Goal: Task Accomplishment & Management: Manage account settings

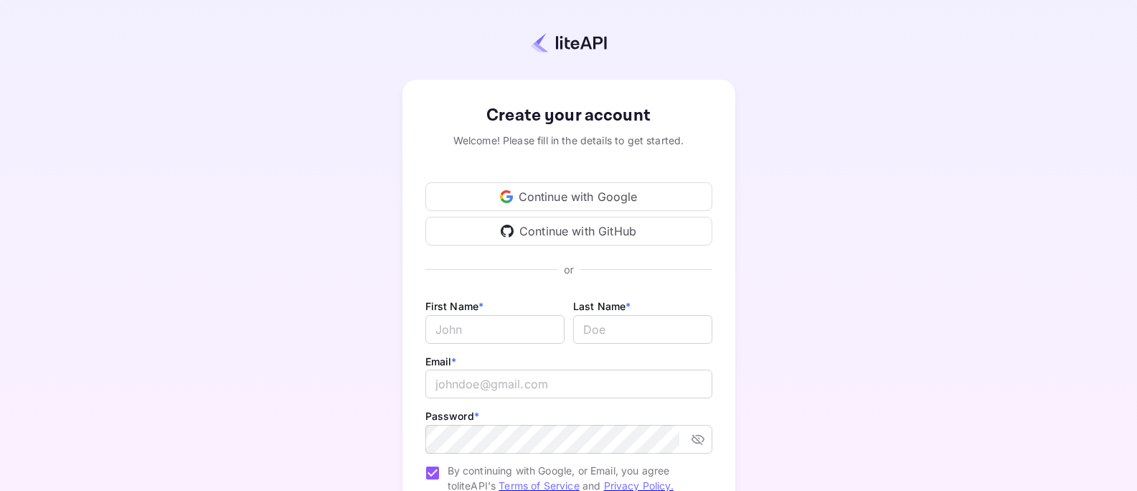
click at [606, 184] on div "Continue with Google" at bounding box center [568, 196] width 287 height 29
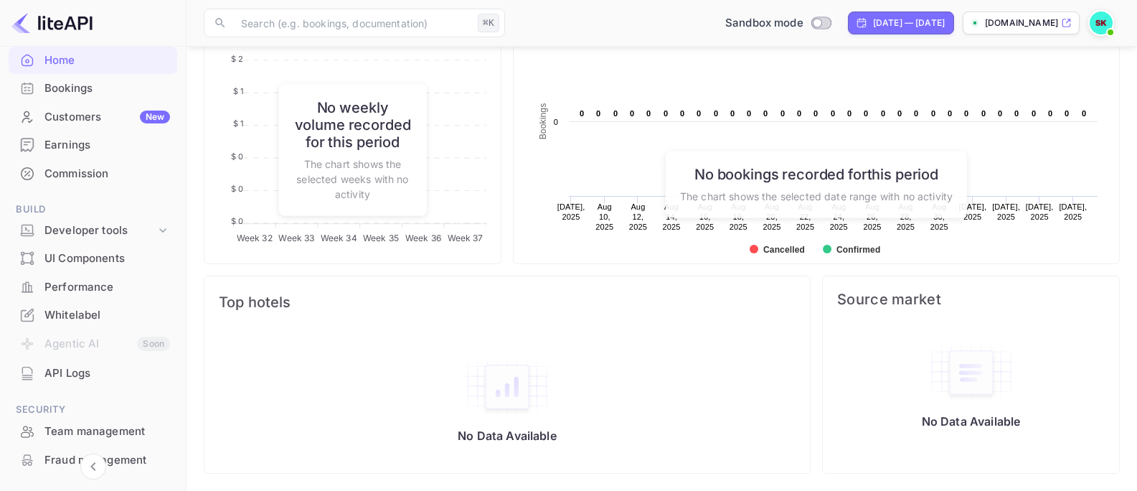
scroll to position [75, 0]
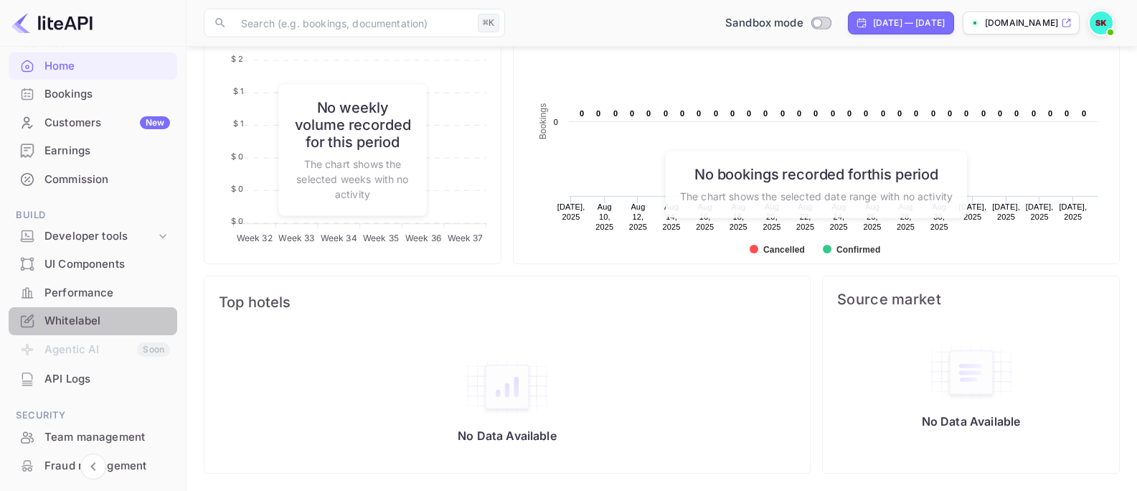
click at [98, 324] on div "Whitelabel" at bounding box center [106, 321] width 125 height 16
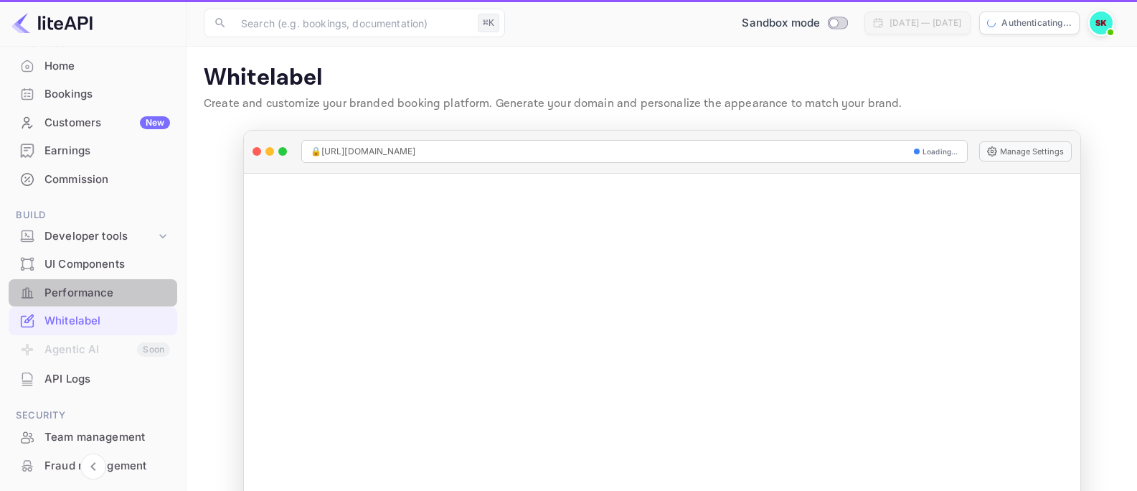
click at [97, 288] on div "Performance" at bounding box center [106, 293] width 125 height 16
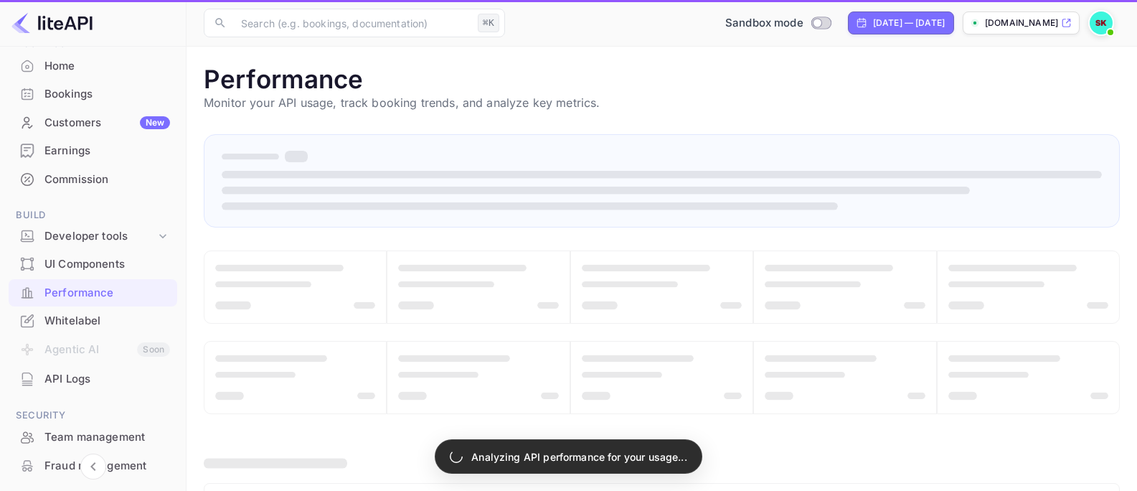
click at [98, 255] on div "UI Components" at bounding box center [93, 264] width 169 height 28
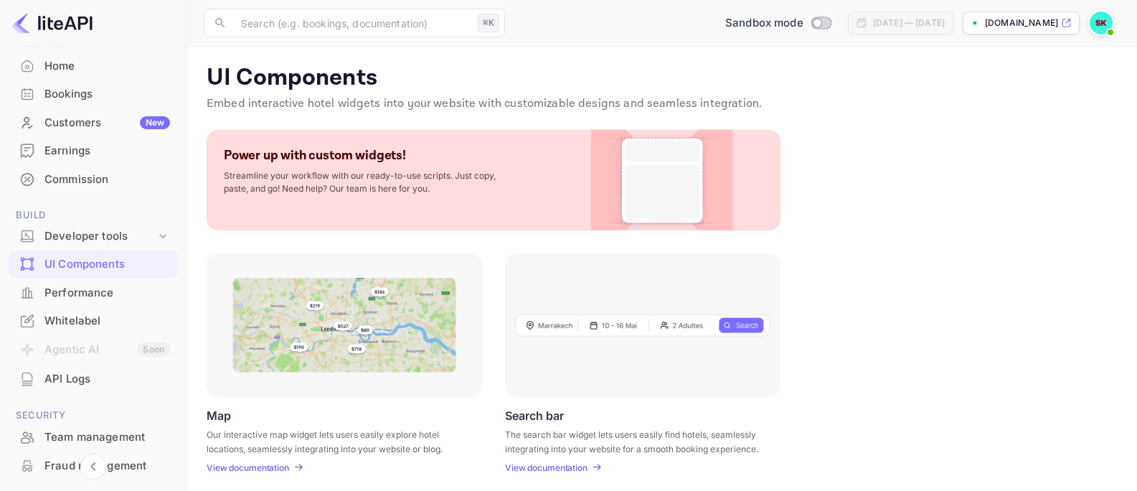
click at [85, 138] on div "Earnings" at bounding box center [93, 151] width 169 height 28
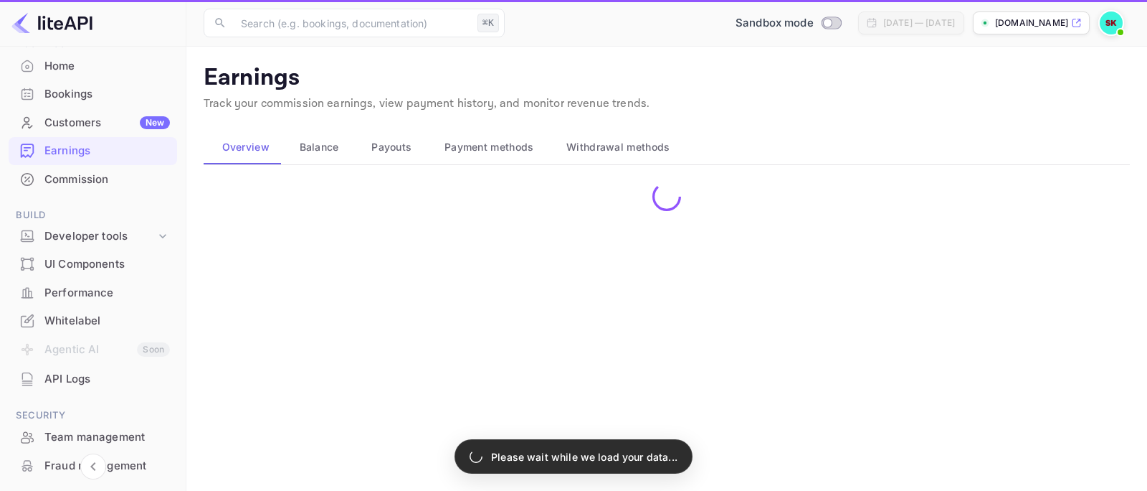
click at [85, 126] on div "Customers New" at bounding box center [106, 123] width 125 height 16
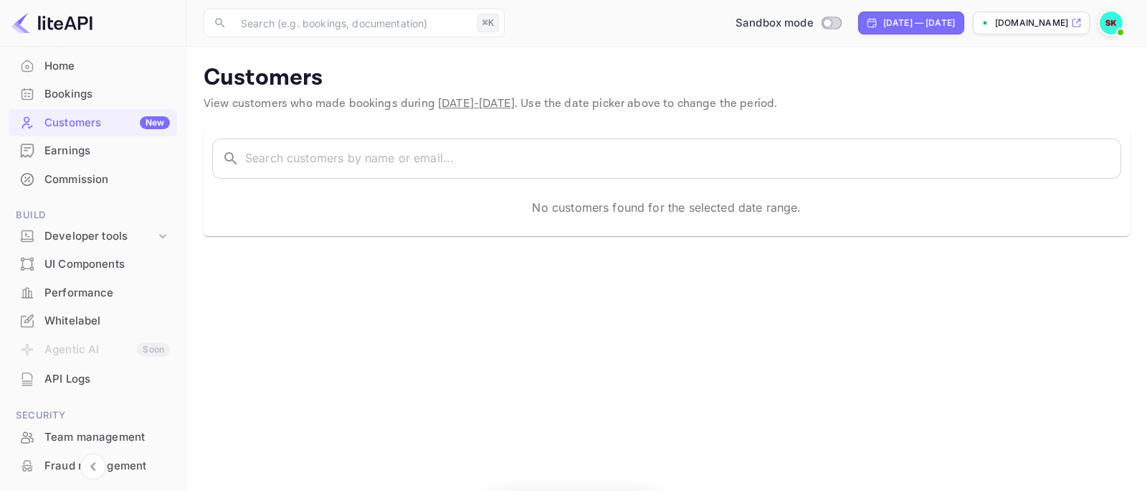
click at [77, 59] on div "Home" at bounding box center [106, 66] width 125 height 16
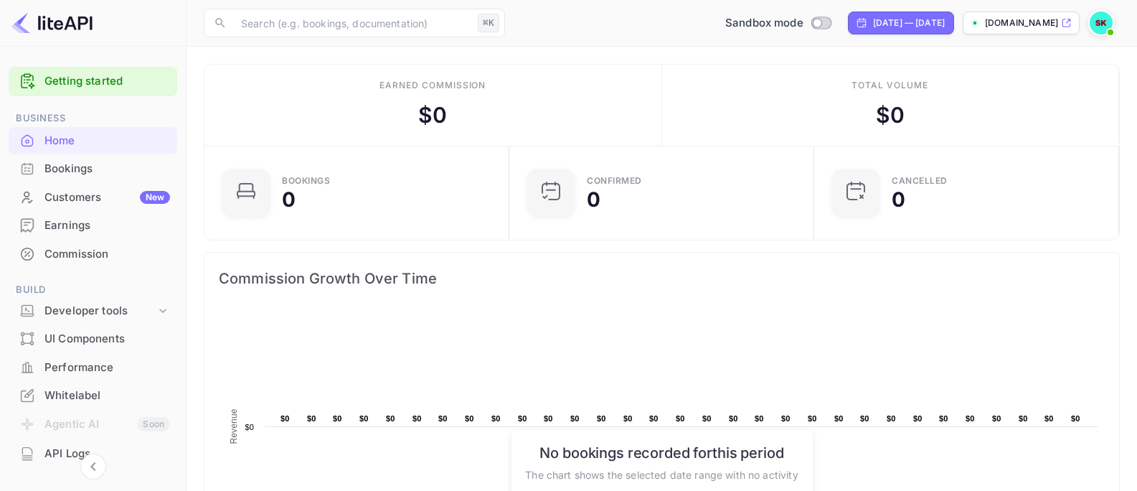
click at [94, 77] on link "Getting started" at bounding box center [106, 81] width 125 height 16
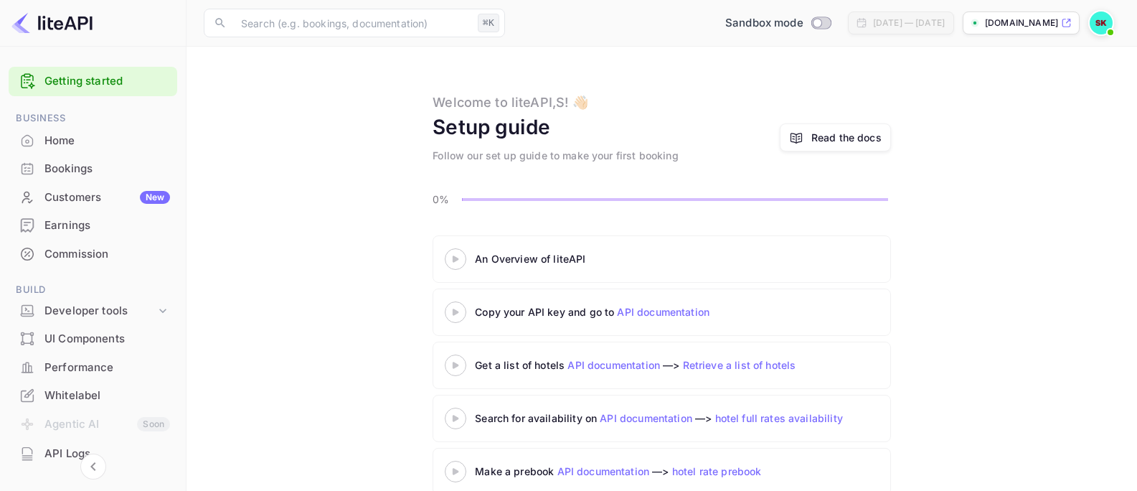
click at [458, 260] on icon at bounding box center [455, 258] width 50 height 7
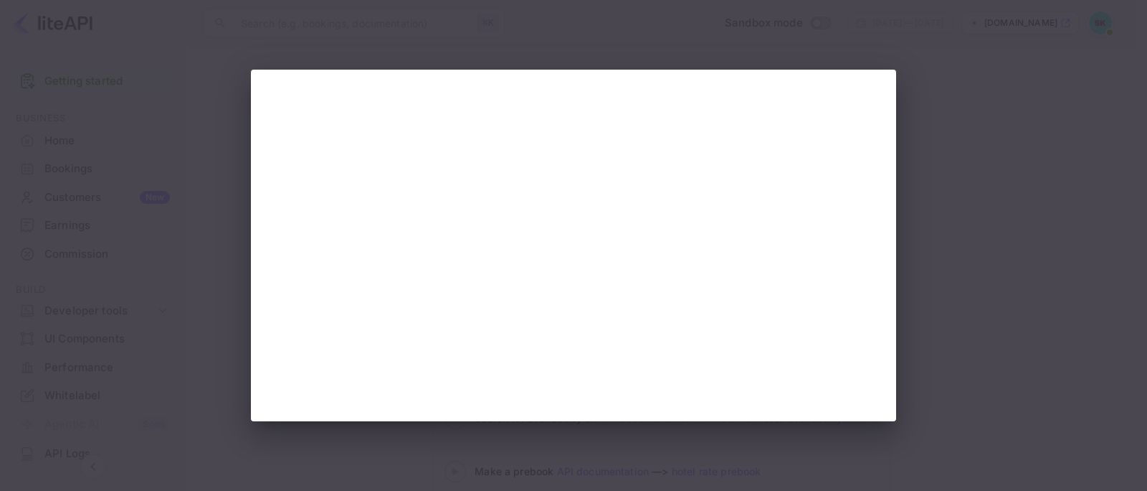
click at [902, 181] on div at bounding box center [573, 245] width 1147 height 491
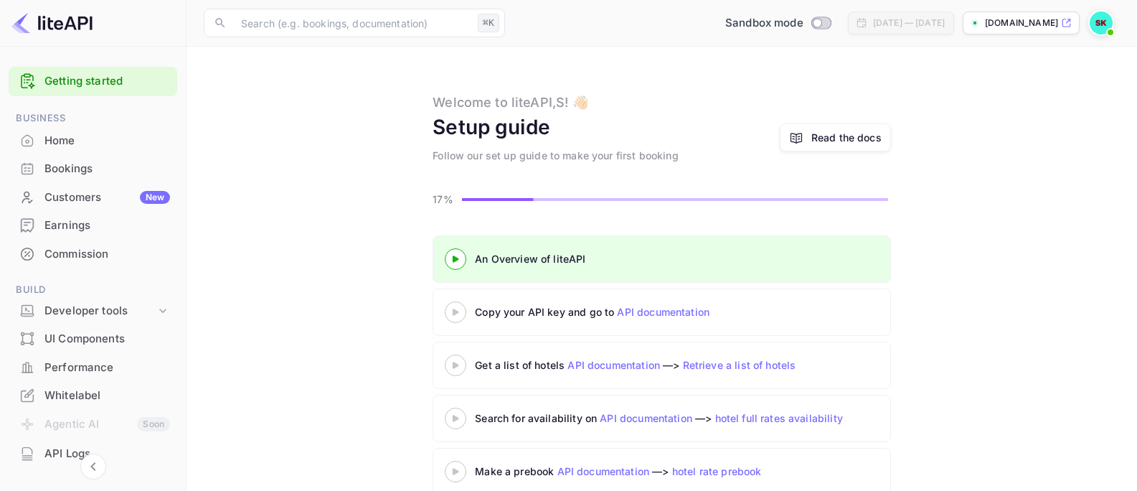
click at [452, 257] on icon at bounding box center [455, 258] width 50 height 7
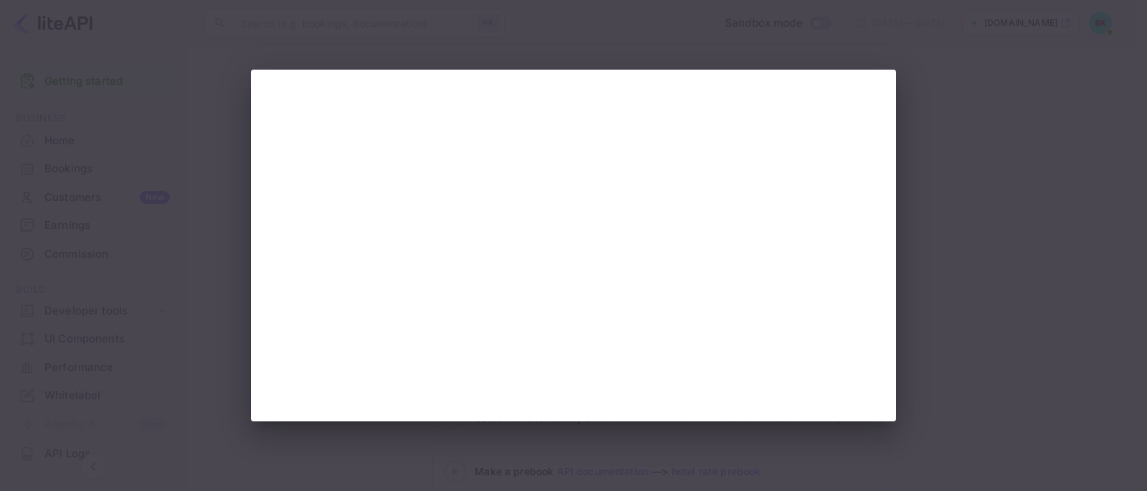
click at [939, 307] on div at bounding box center [573, 245] width 1147 height 491
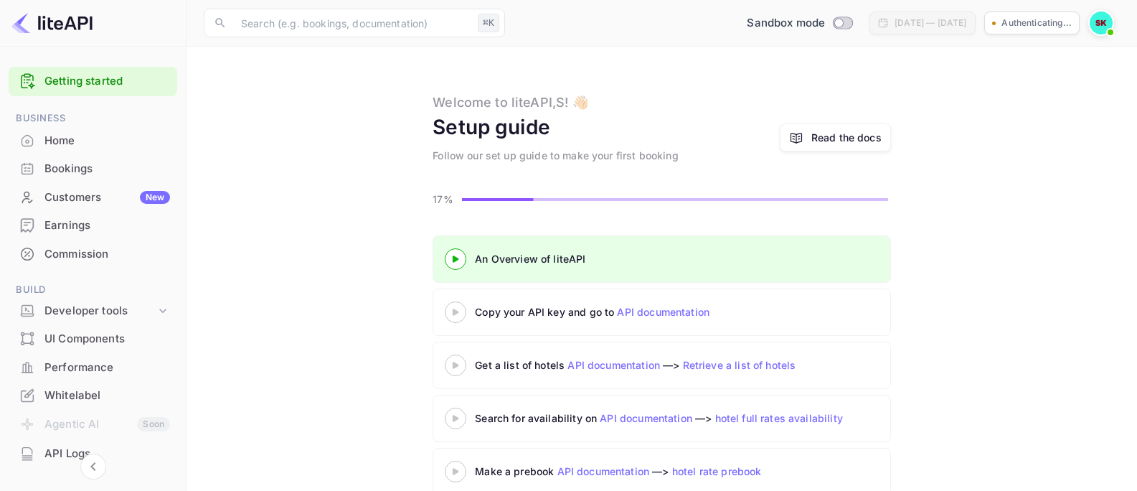
click at [453, 312] on icon at bounding box center [455, 311] width 50 height 7
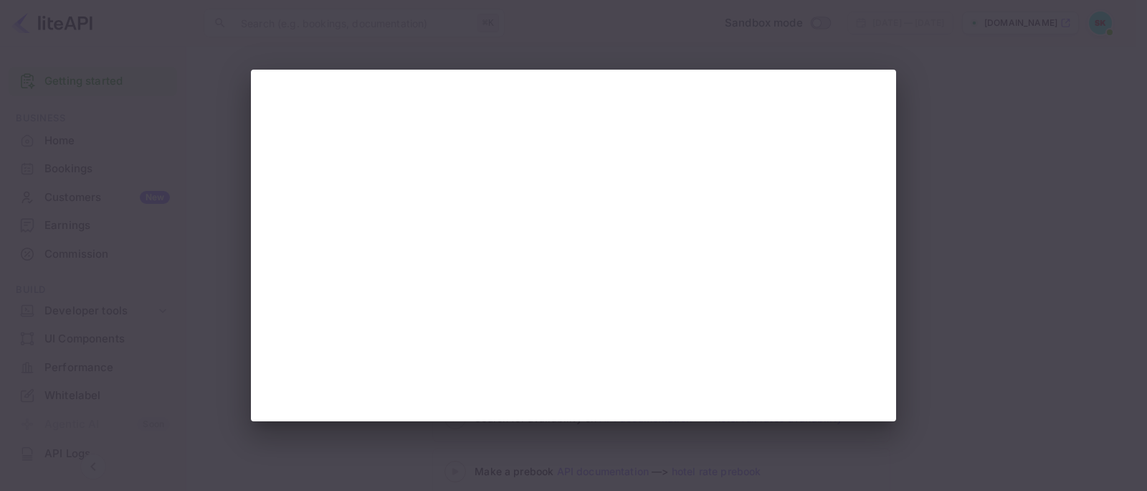
click at [984, 245] on div at bounding box center [573, 245] width 1147 height 491
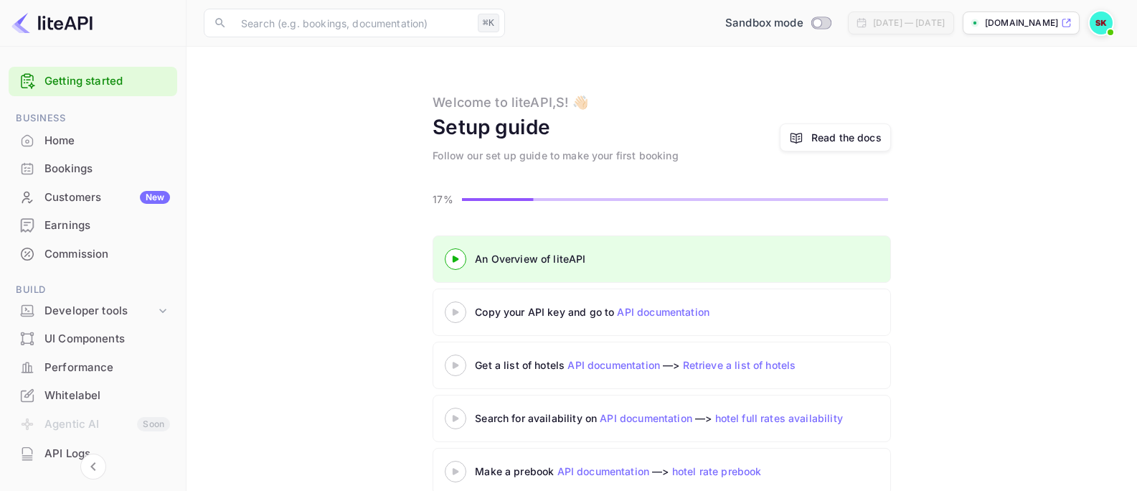
scroll to position [6, 0]
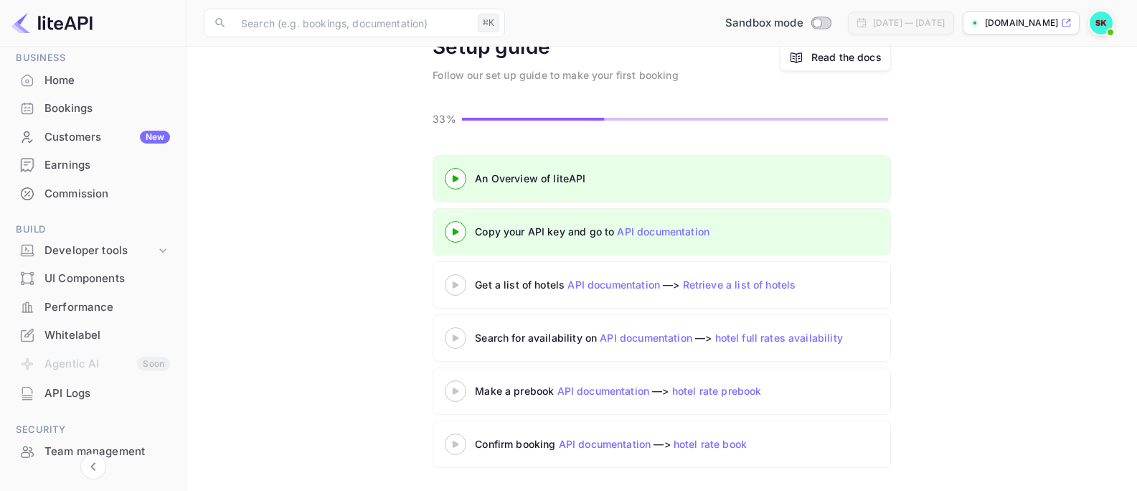
scroll to position [201, 0]
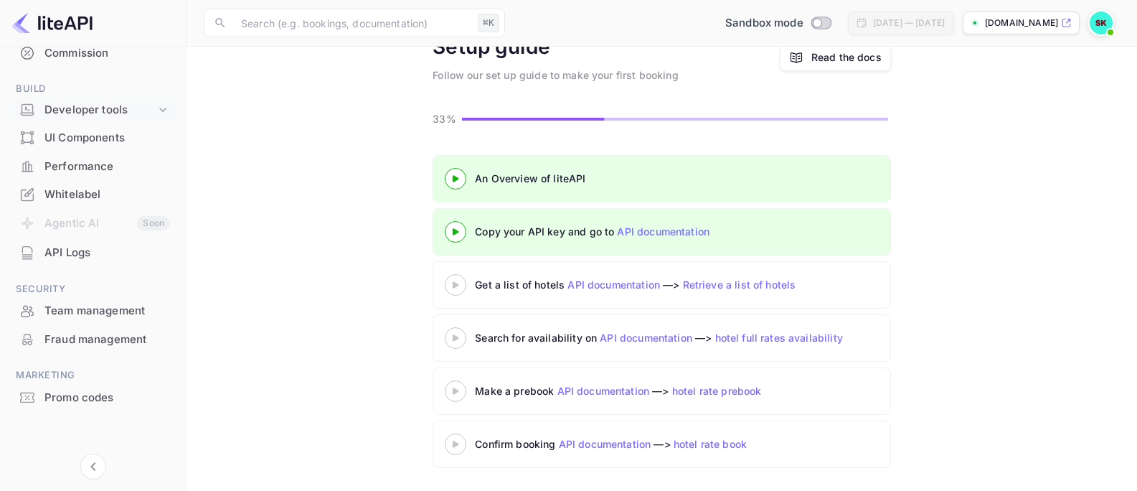
drag, startPoint x: 164, startPoint y: 108, endPoint x: 156, endPoint y: 118, distance: 12.9
click at [164, 108] on icon at bounding box center [163, 110] width 14 height 14
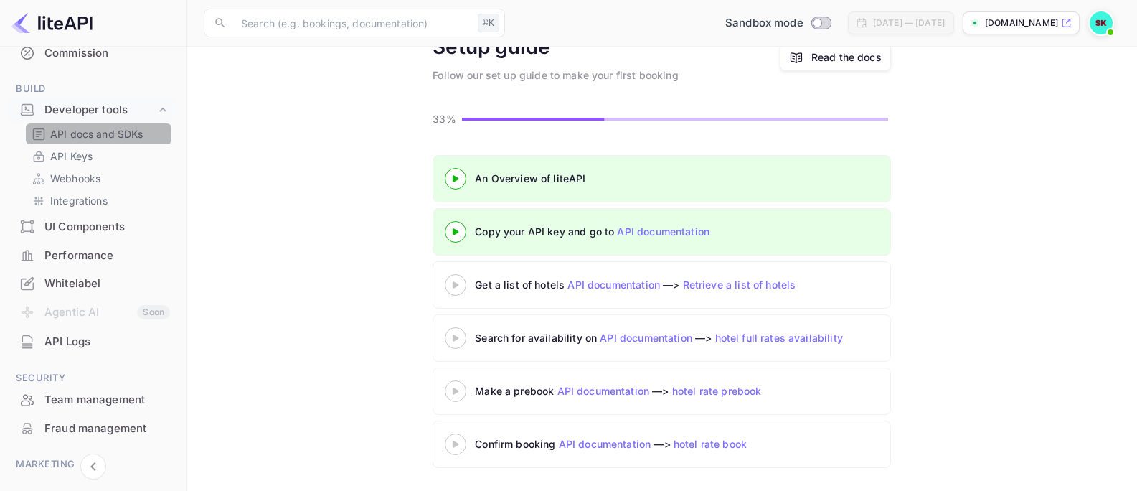
click at [109, 137] on p "API docs and SDKs" at bounding box center [96, 133] width 93 height 15
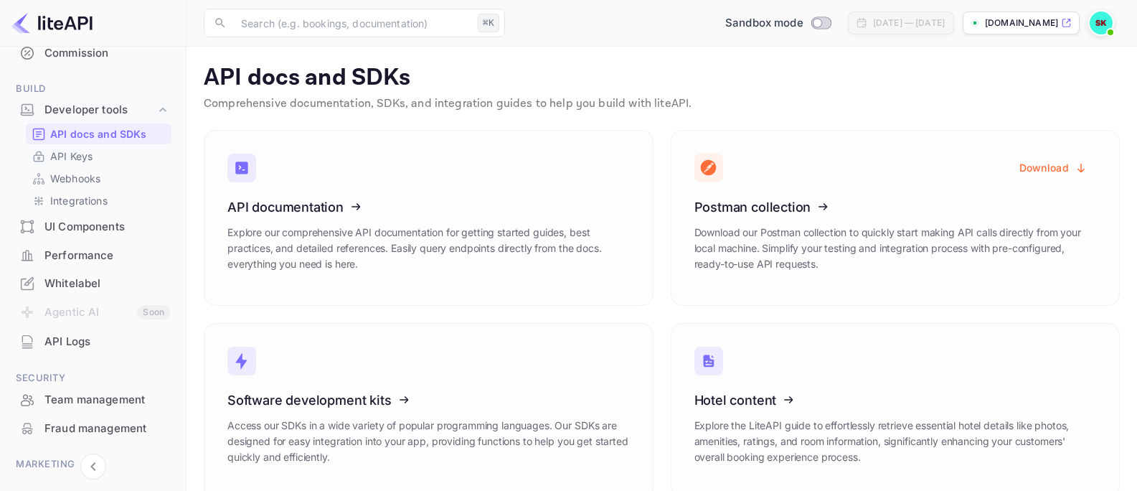
click at [59, 158] on p "API Keys" at bounding box center [71, 155] width 42 height 15
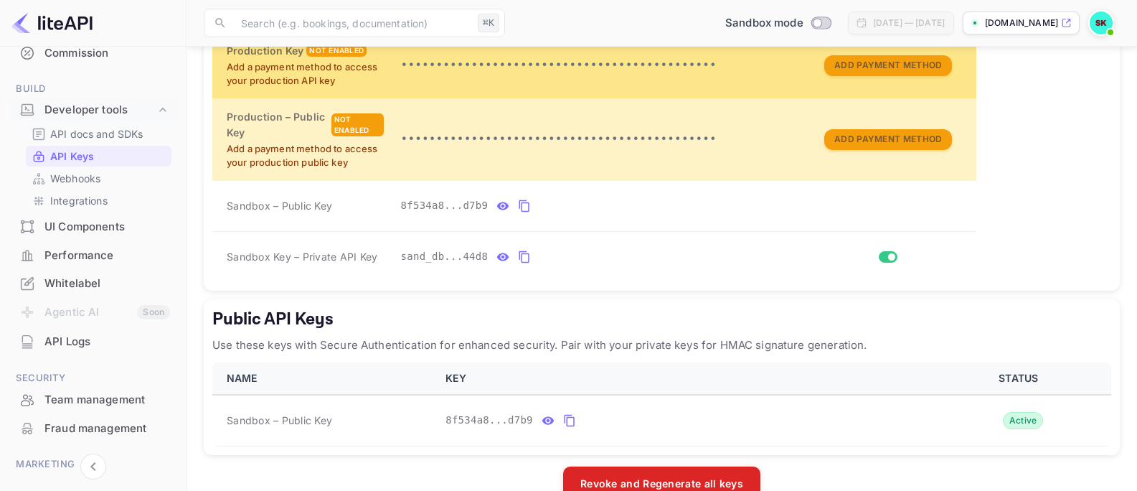
scroll to position [402, 0]
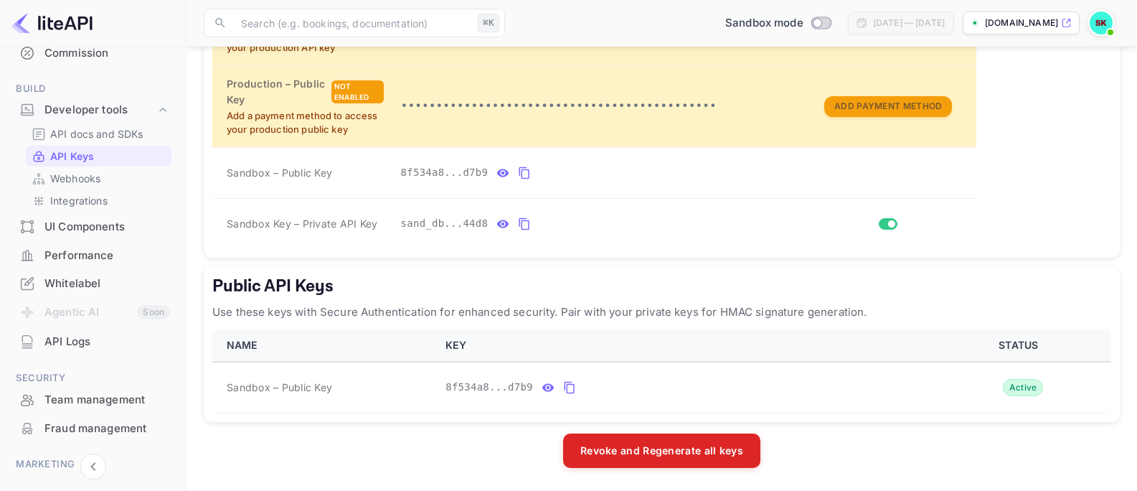
click at [430, 309] on p "Use these keys with Secure Authentication for enhanced security. Pair with your…" at bounding box center [661, 311] width 899 height 17
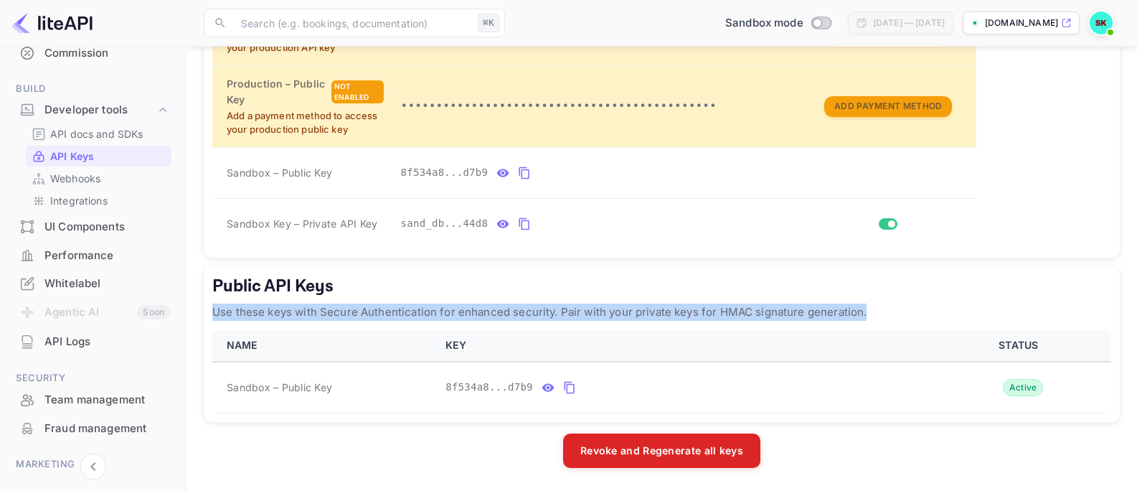
click at [430, 309] on p "Use these keys with Secure Authentication for enhanced security. Pair with your…" at bounding box center [661, 311] width 899 height 17
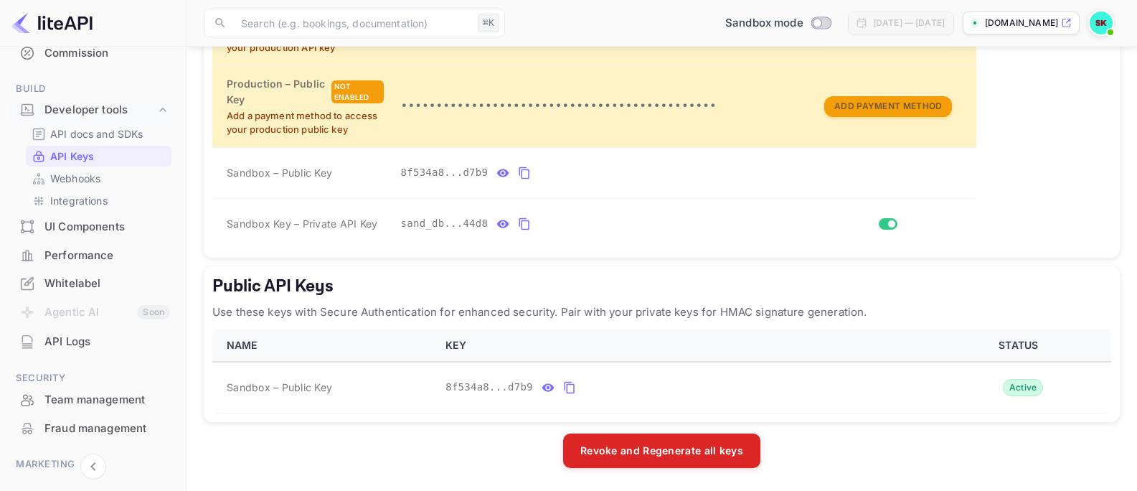
click at [431, 307] on p "Use these keys with Secure Authentication for enhanced security. Pair with your…" at bounding box center [661, 311] width 899 height 17
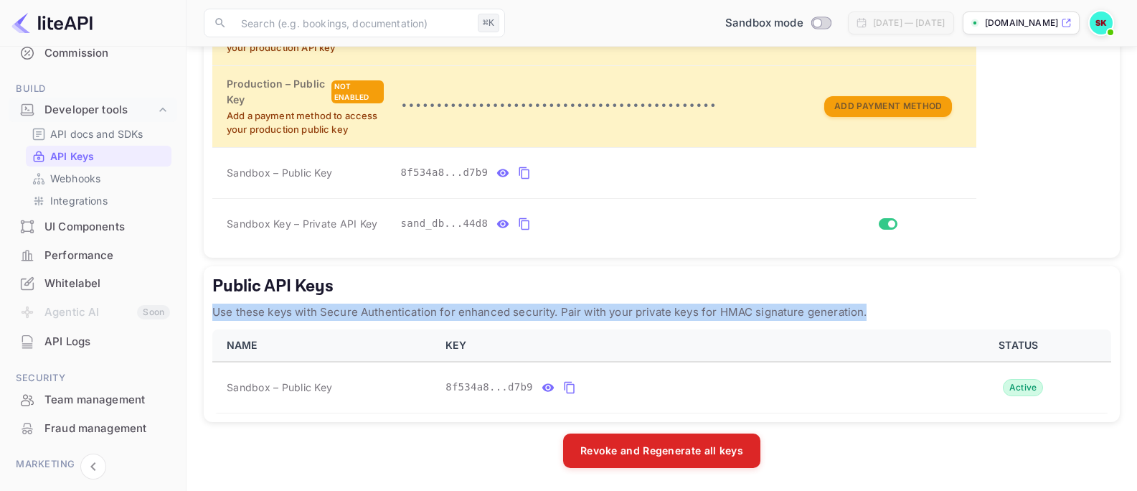
click at [431, 307] on p "Use these keys with Secure Authentication for enhanced security. Pair with your…" at bounding box center [661, 311] width 899 height 17
click at [492, 303] on p "Use these keys with Secure Authentication for enhanced security. Pair with your…" at bounding box center [661, 311] width 899 height 17
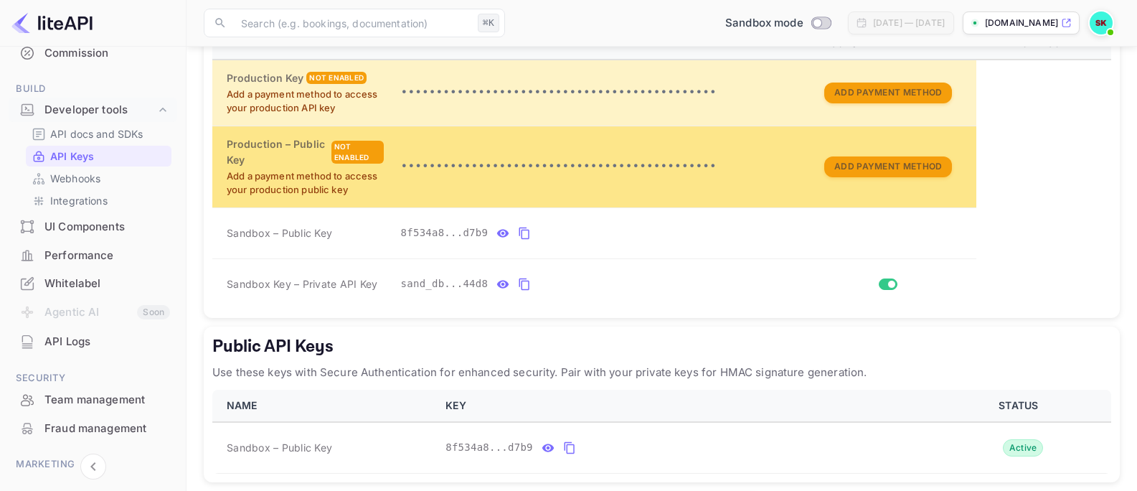
scroll to position [350, 0]
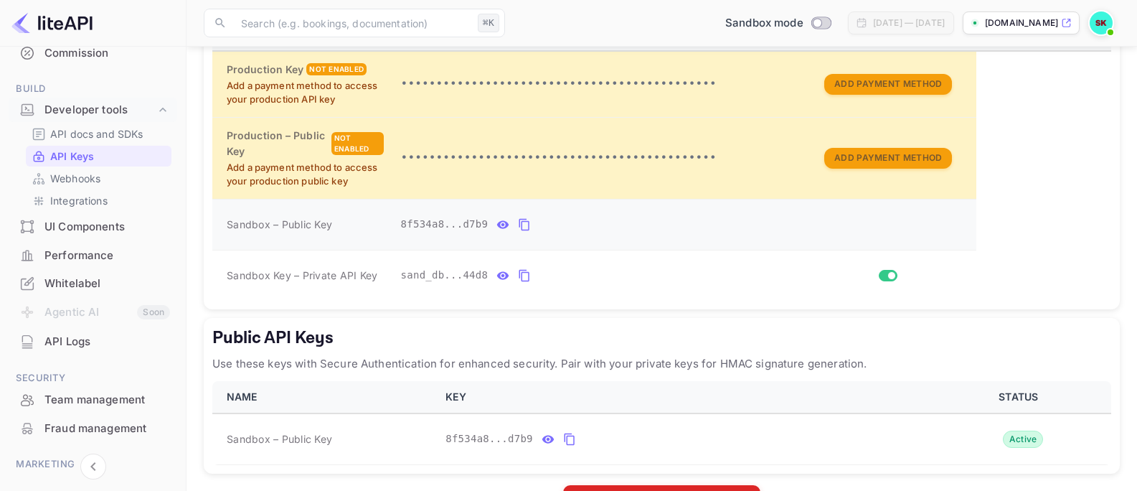
click at [503, 227] on icon "private api keys table" at bounding box center [503, 224] width 12 height 8
click at [637, 226] on icon "private api keys table" at bounding box center [639, 224] width 11 height 10
click at [525, 222] on icon "private api keys table" at bounding box center [524, 224] width 13 height 17
click at [527, 275] on icon "private api keys table" at bounding box center [524, 275] width 13 height 17
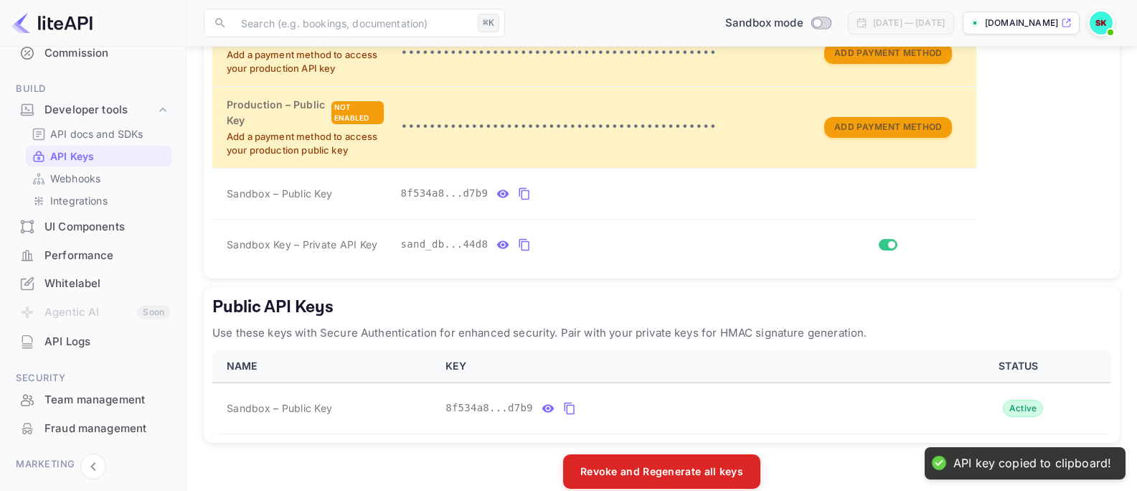
scroll to position [402, 0]
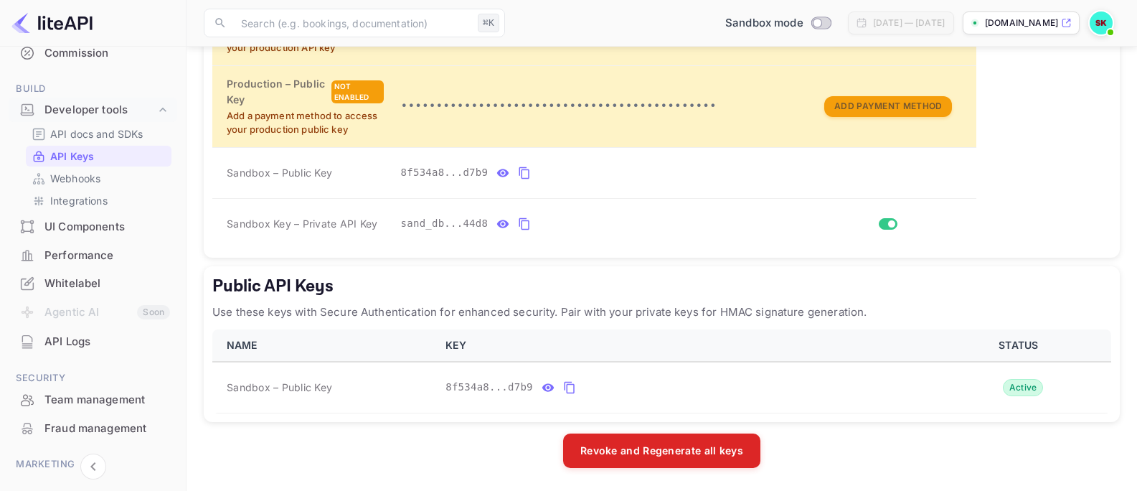
click at [443, 303] on p "Use these keys with Secure Authentication for enhanced security. Pair with your…" at bounding box center [661, 311] width 899 height 17
click at [444, 303] on p "Use these keys with Secure Authentication for enhanced security. Pair with your…" at bounding box center [661, 311] width 899 height 17
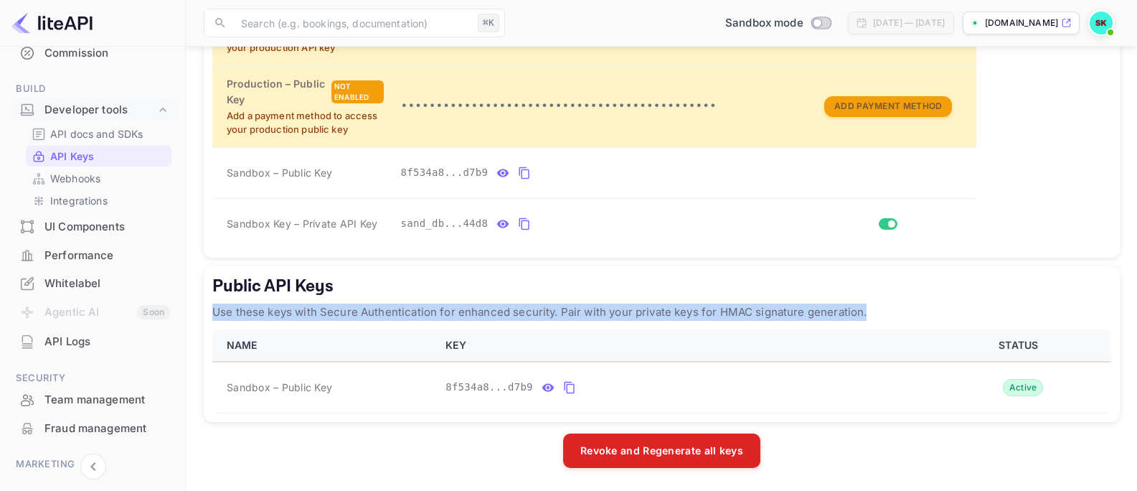
click at [444, 303] on p "Use these keys with Secure Authentication for enhanced security. Pair with your…" at bounding box center [661, 311] width 899 height 17
click at [456, 311] on p "Use these keys with Secure Authentication for enhanced security. Pair with your…" at bounding box center [661, 311] width 899 height 17
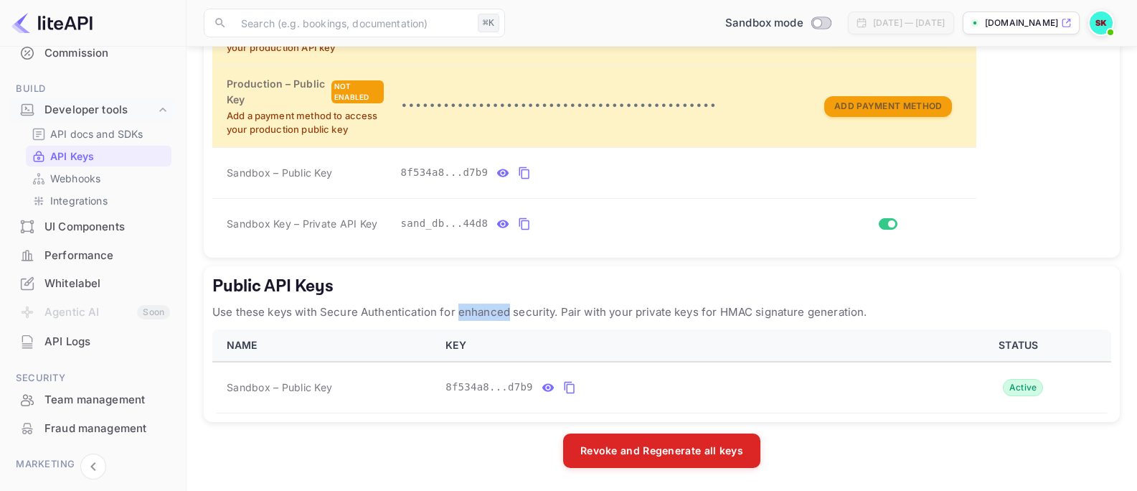
click at [456, 311] on p "Use these keys with Secure Authentication for enhanced security. Pair with your…" at bounding box center [661, 311] width 899 height 17
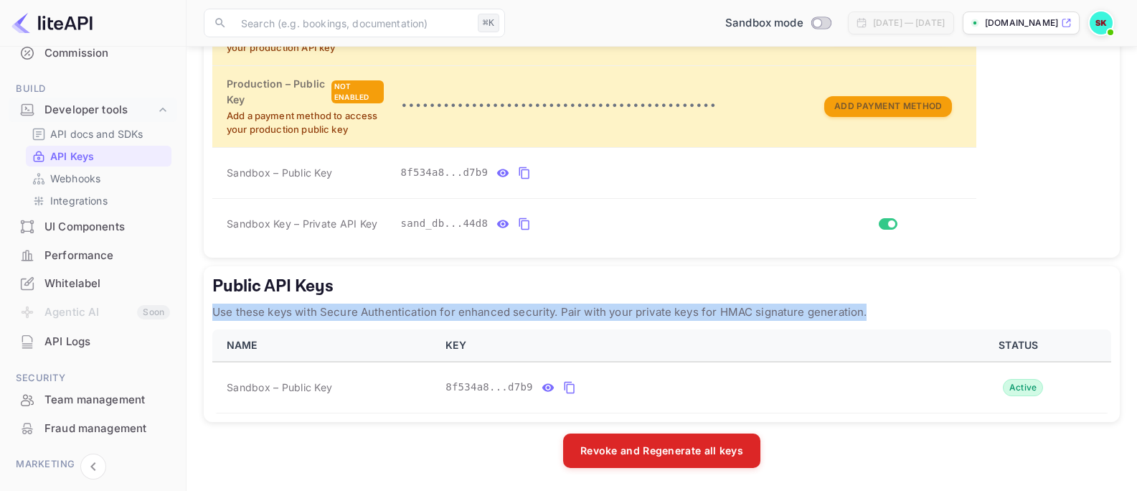
click at [456, 311] on p "Use these keys with Secure Authentication for enhanced security. Pair with your…" at bounding box center [661, 311] width 899 height 17
click at [480, 303] on p "Use these keys with Secure Authentication for enhanced security. Pair with your…" at bounding box center [661, 311] width 899 height 17
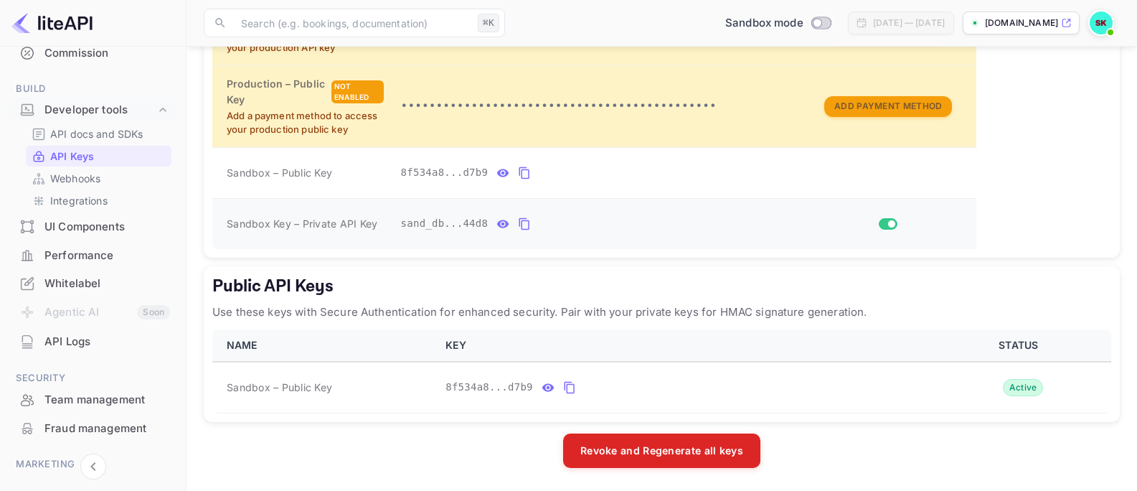
click at [525, 220] on icon "private api keys table" at bounding box center [524, 224] width 10 height 12
